Goal: Task Accomplishment & Management: Use online tool/utility

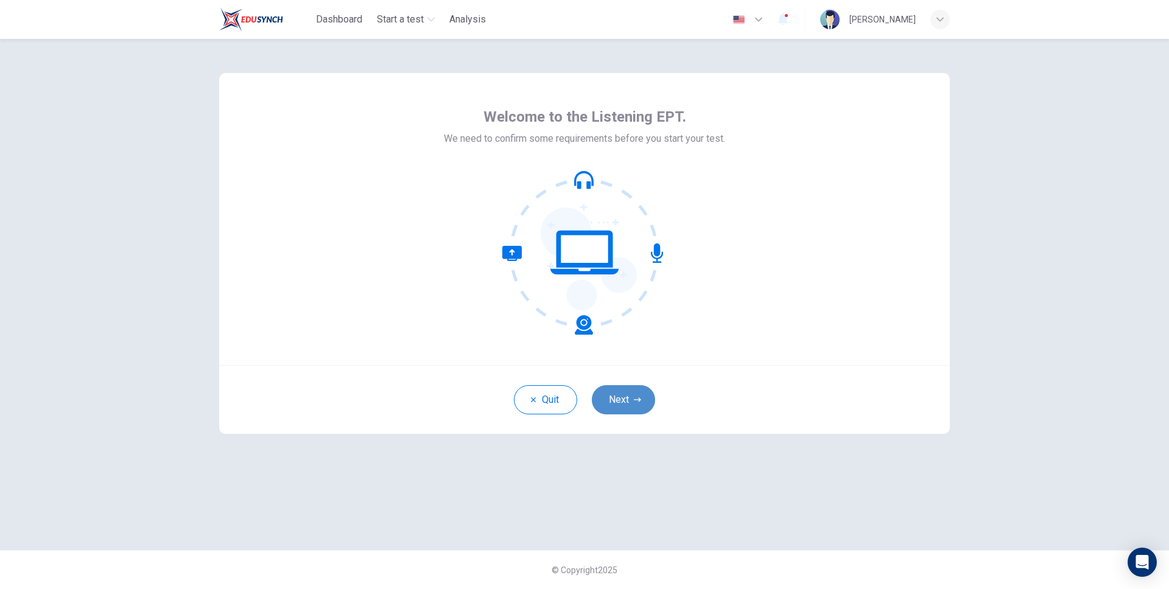
click at [639, 406] on button "Next" at bounding box center [623, 399] width 63 height 29
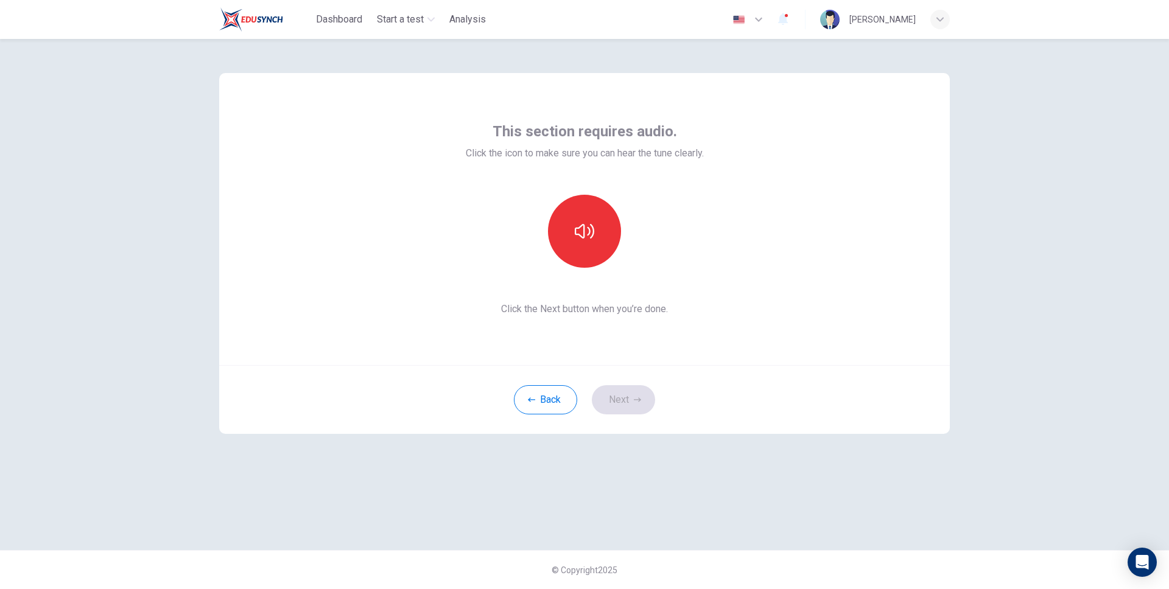
click at [606, 277] on div "This section requires audio. Click the icon to make sure you can hear the tune …" at bounding box center [585, 219] width 238 height 195
click at [594, 227] on button "button" at bounding box center [584, 231] width 73 height 73
click at [633, 395] on button "Next" at bounding box center [623, 399] width 63 height 29
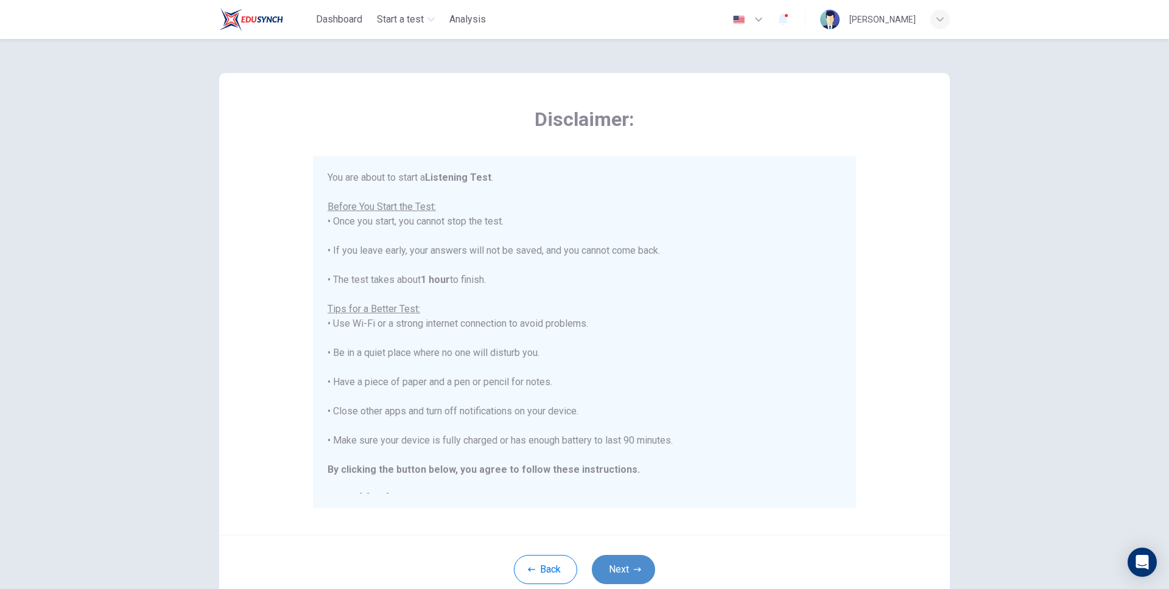
click at [638, 572] on icon "button" at bounding box center [637, 569] width 7 height 7
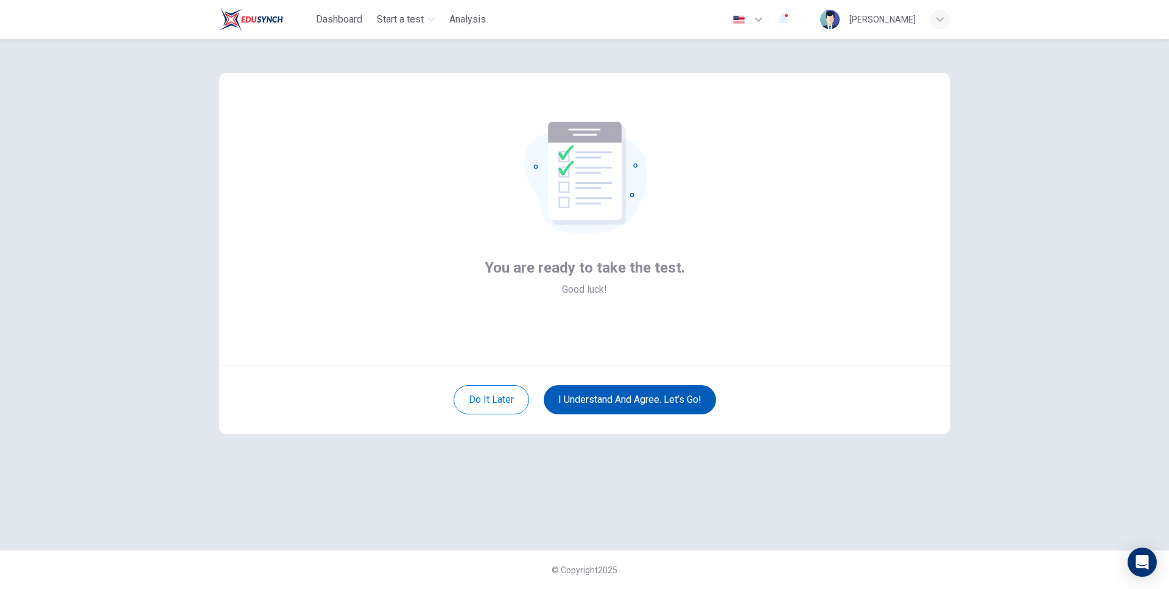
click at [657, 420] on div "Do it later I understand and agree. Let’s go!" at bounding box center [584, 399] width 731 height 69
click at [670, 396] on button "I understand and agree. Let’s go!" at bounding box center [630, 399] width 172 height 29
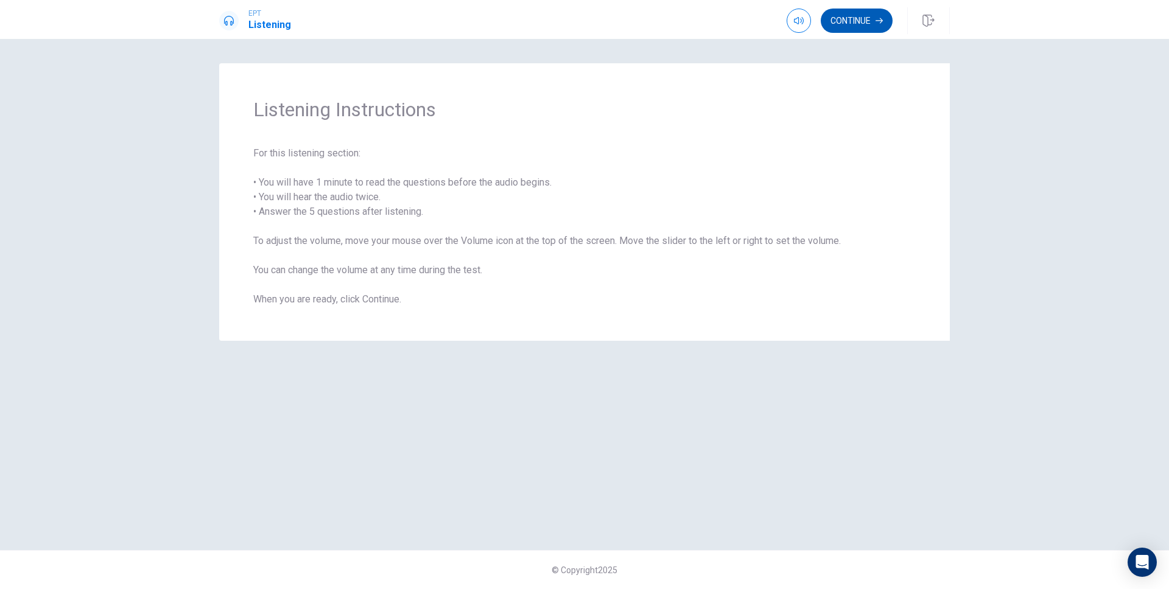
click at [877, 24] on button "Continue" at bounding box center [857, 21] width 72 height 24
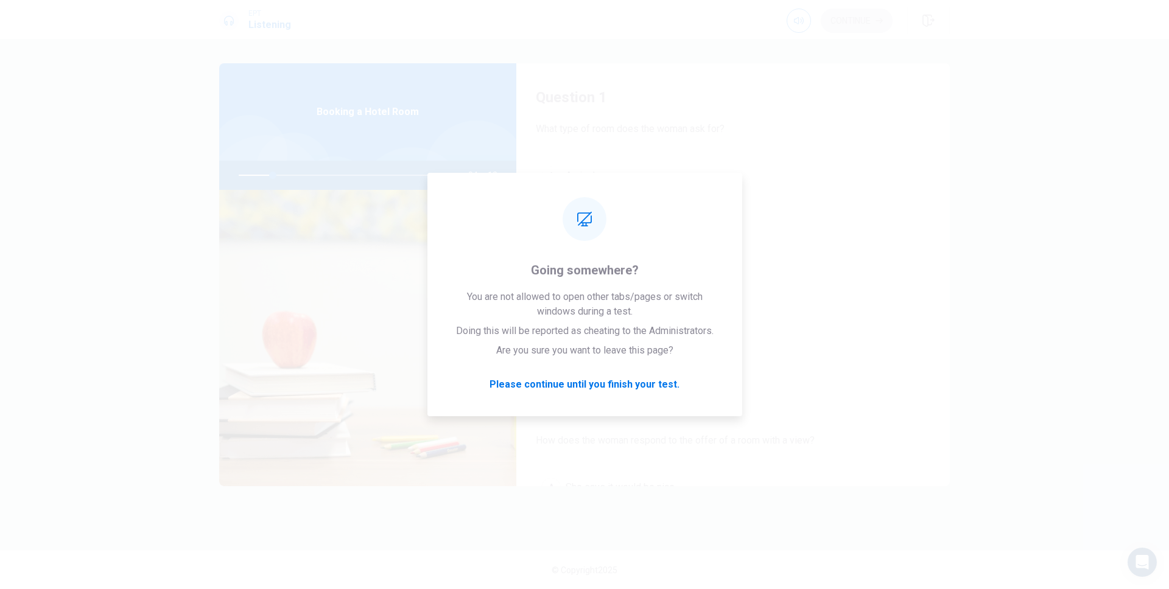
type input "16"
